Goal: Task Accomplishment & Management: Use online tool/utility

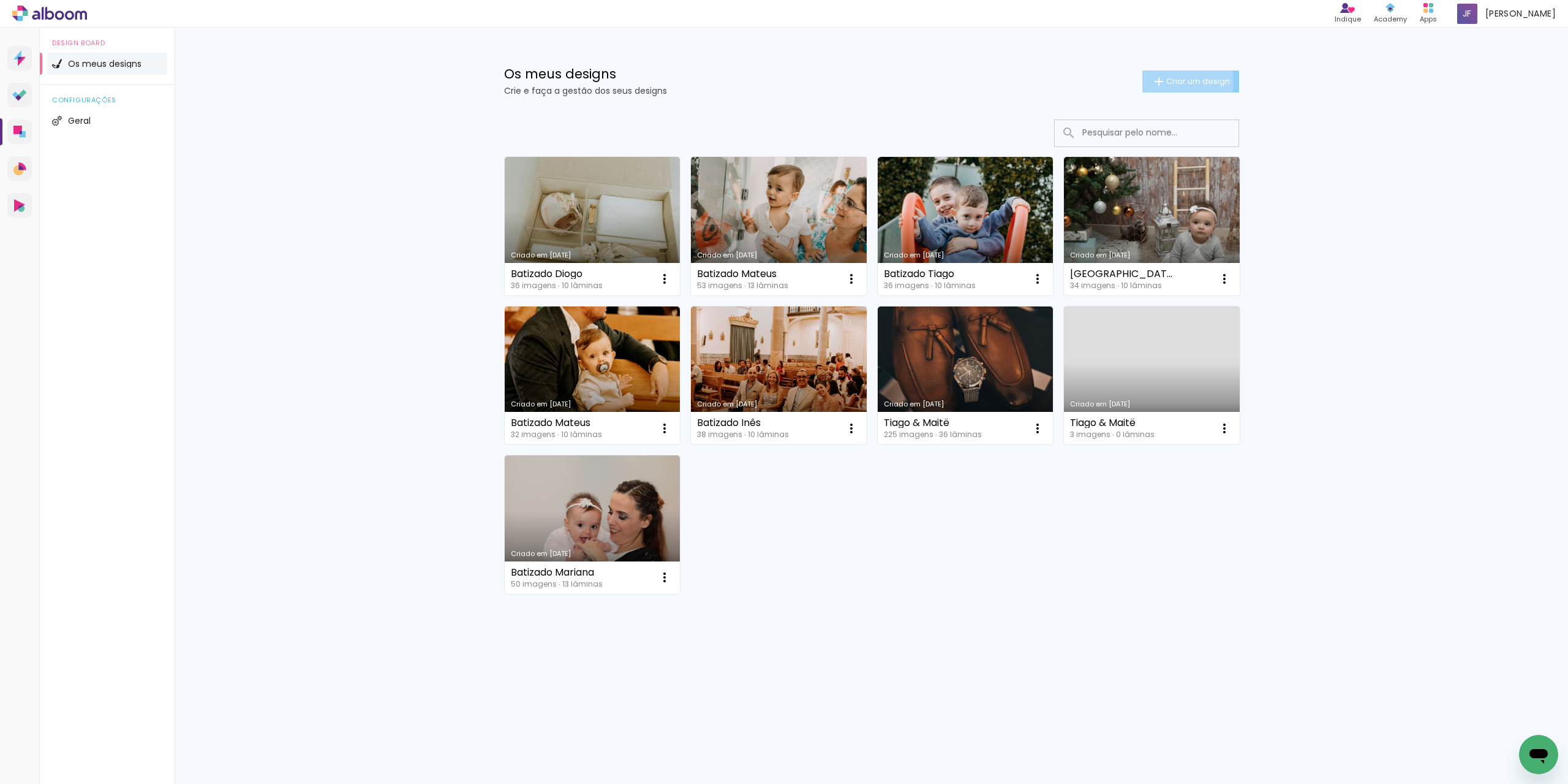
click at [1172, 80] on span "Criar um design" at bounding box center [1198, 81] width 63 height 8
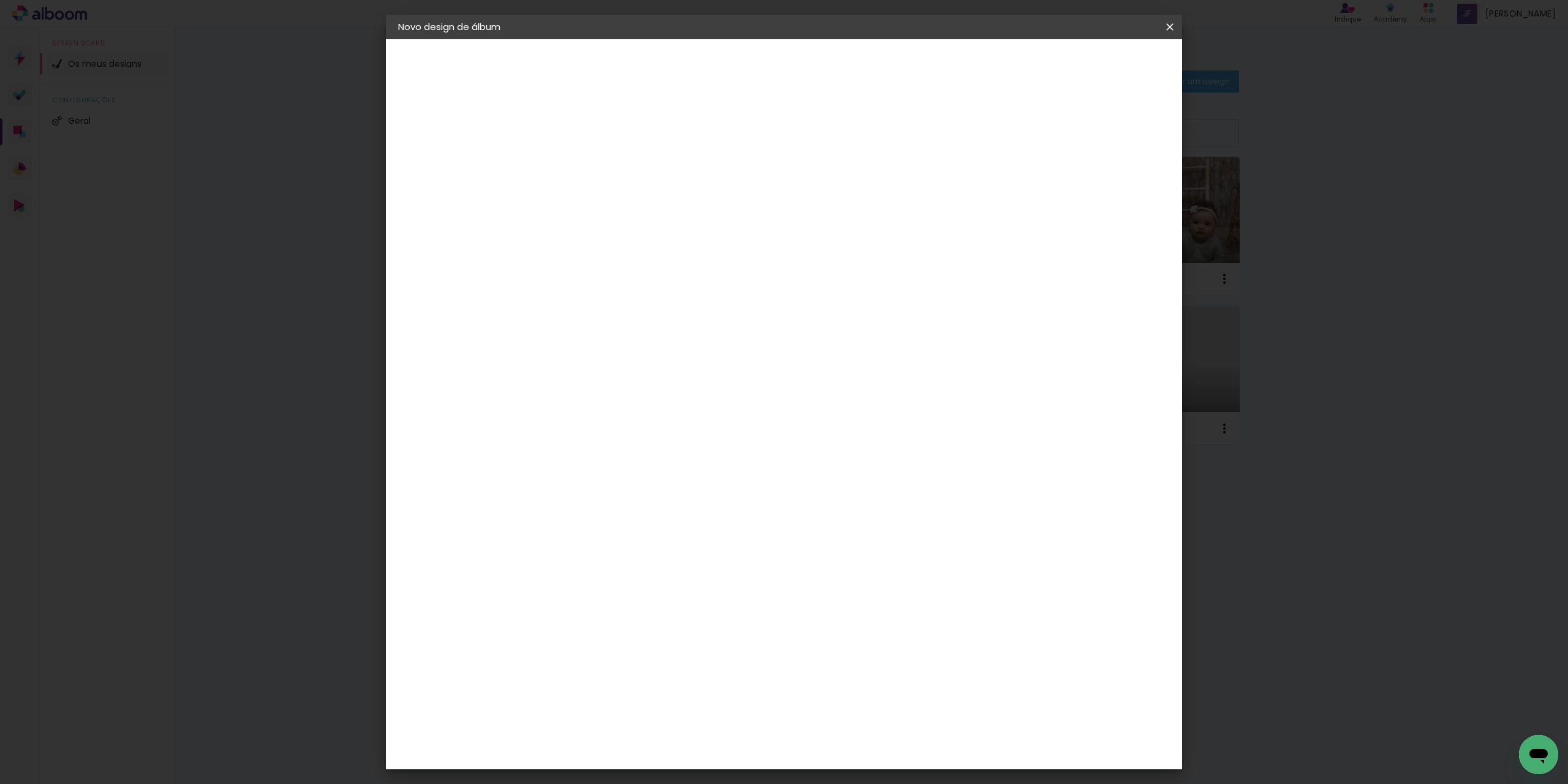
click at [599, 162] on input at bounding box center [599, 164] width 0 height 19
type input "Batizado [PERSON_NAME]"
type paper-input "Batizado [PERSON_NAME]"
type input "Batizado [PERSON_NAME]/[GEOGRAPHIC_DATA]"
type paper-input "Batizado [PERSON_NAME]/[GEOGRAPHIC_DATA]"
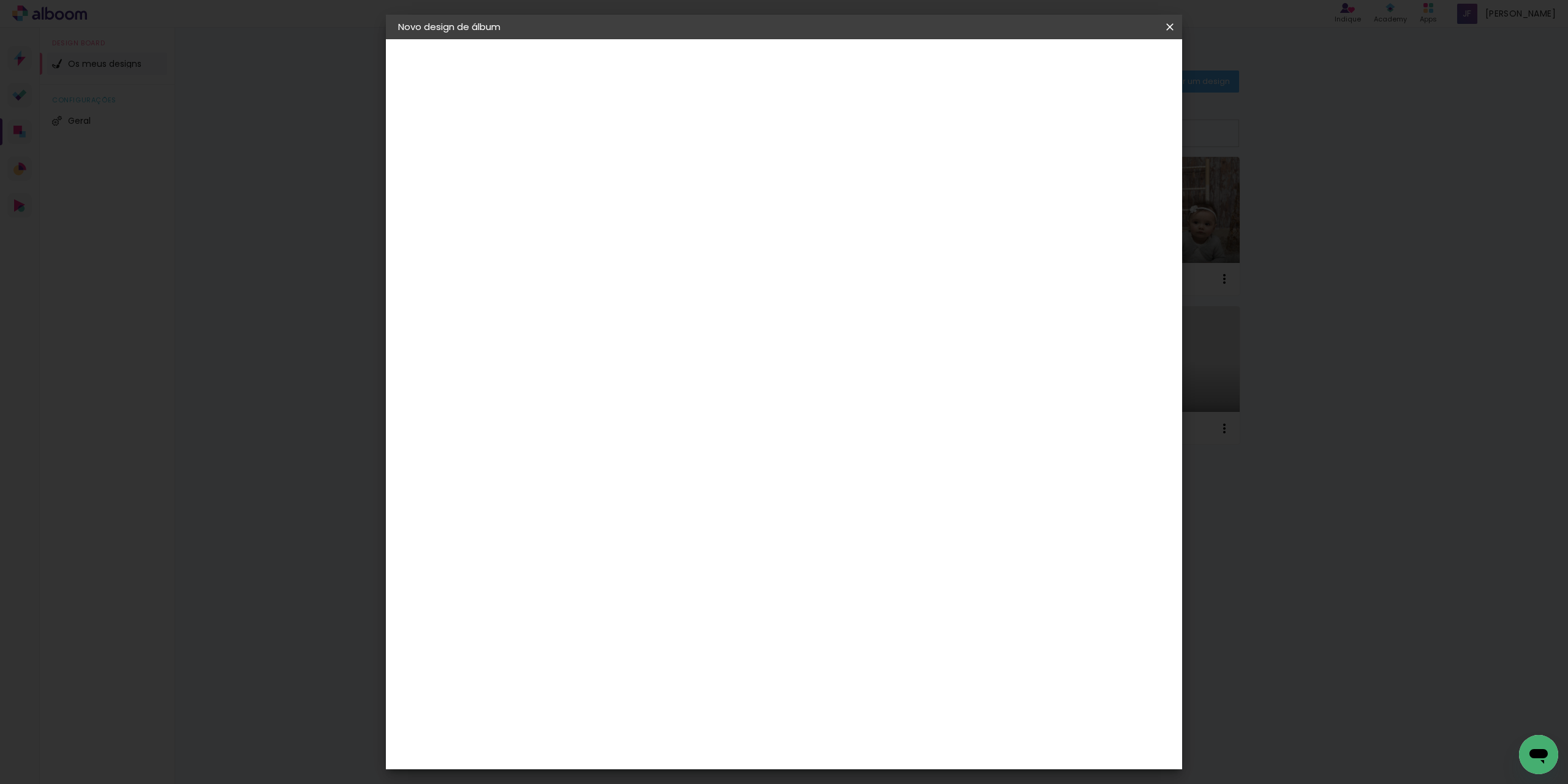
click at [0, 0] on slot "Avançar" at bounding box center [0, 0] width 0 height 0
click at [636, 320] on div "Floricolor" at bounding box center [614, 322] width 45 height 9
click at [0, 0] on slot "Avançar" at bounding box center [0, 0] width 0 height 0
click at [647, 204] on input "text" at bounding box center [622, 213] width 48 height 19
click at [819, 351] on paper-item "Photobook" at bounding box center [864, 350] width 245 height 25
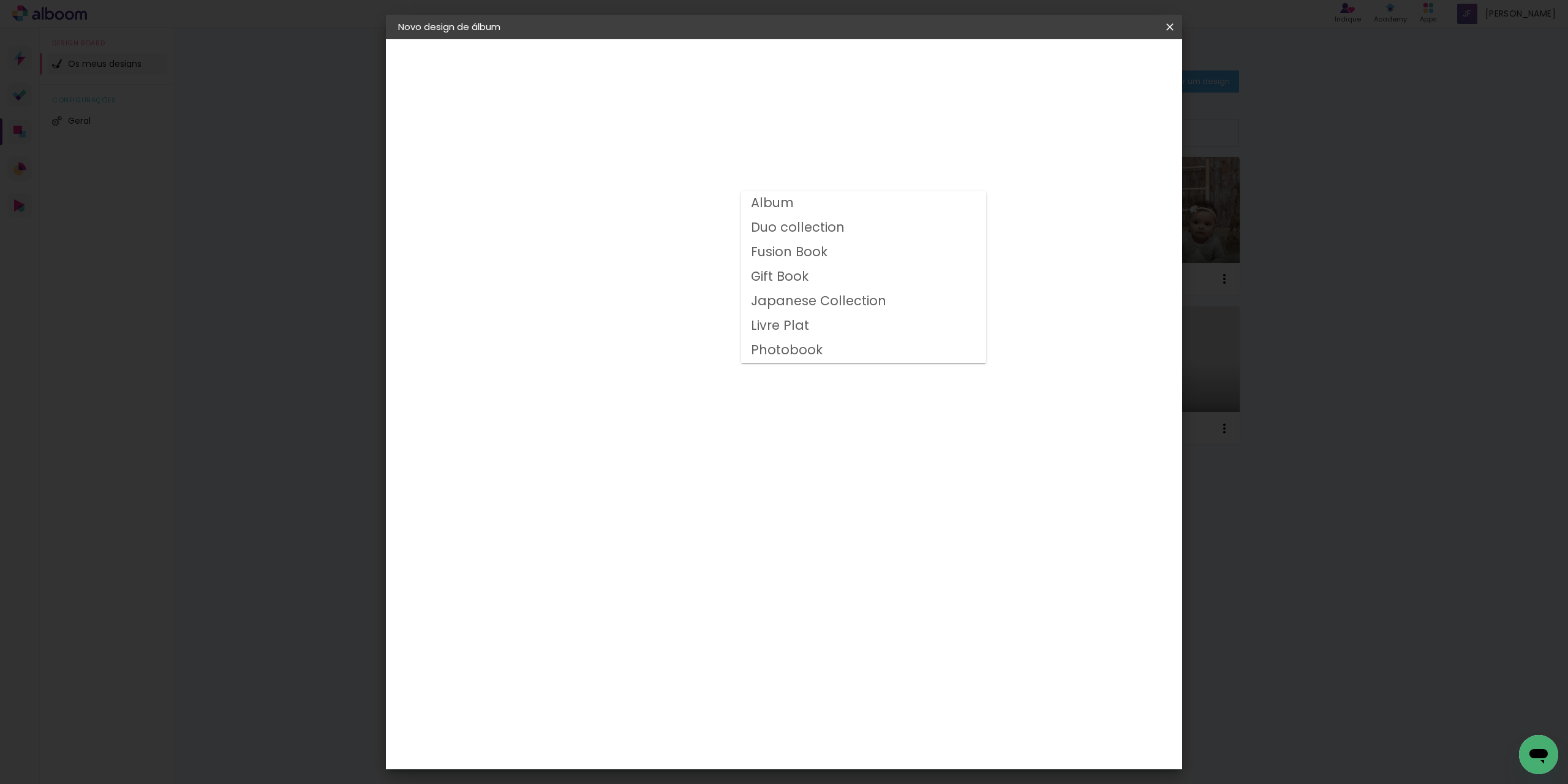
type input "Photobook"
click at [682, 406] on span "25 × 25" at bounding box center [652, 418] width 57 height 26
click at [0, 0] on slot "Avançar" at bounding box center [0, 0] width 0 height 0
click at [1018, 132] on div at bounding box center [1012, 132] width 11 height 11
type paper-checkbox "on"
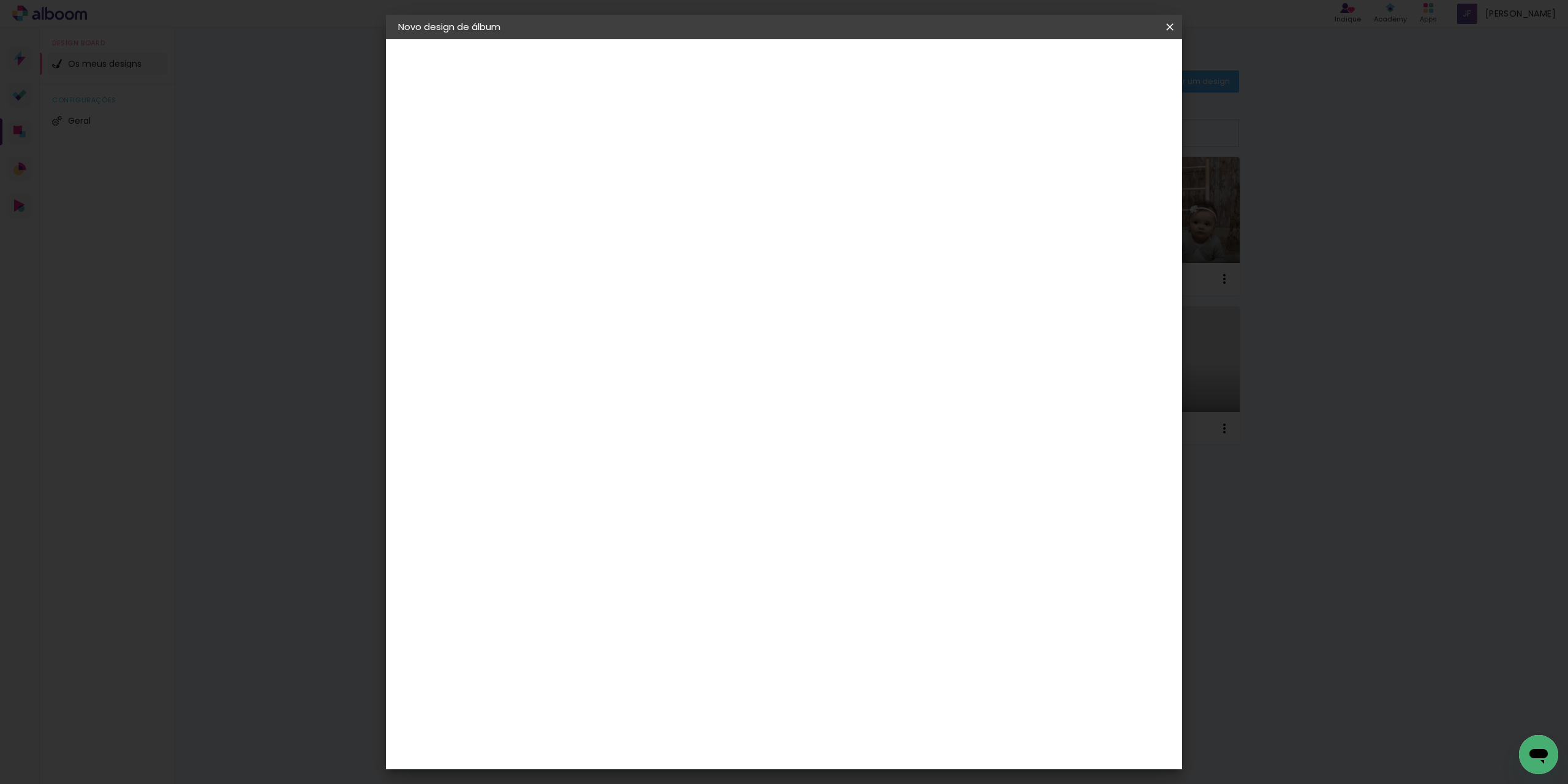
click at [1093, 69] on span "Iniciar design" at bounding box center [1065, 64] width 56 height 9
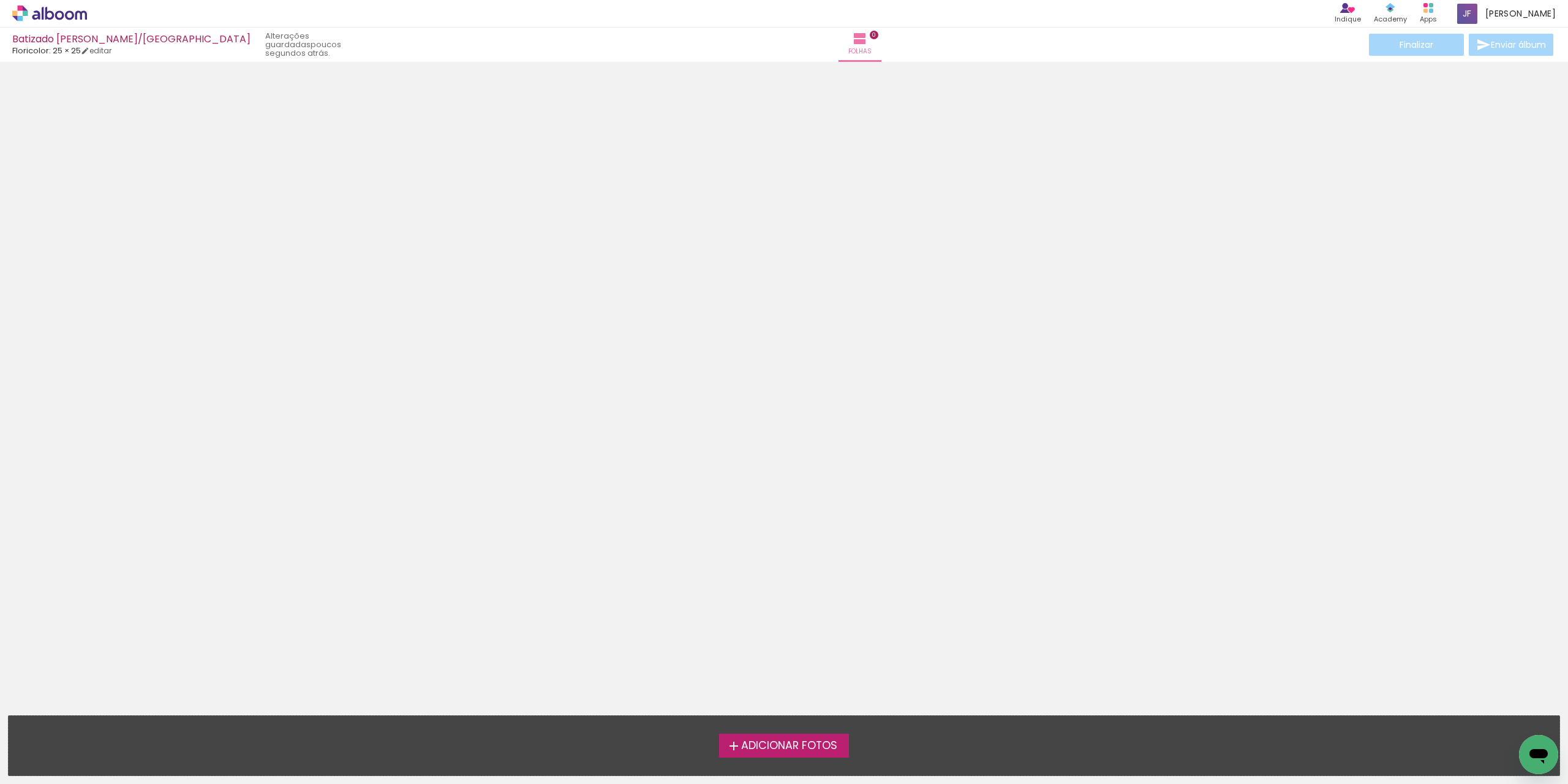
click at [795, 750] on span "Adicionar Fotos" at bounding box center [789, 746] width 96 height 11
click at [0, 0] on input "file" at bounding box center [0, 0] width 0 height 0
